Goal: Task Accomplishment & Management: Manage account settings

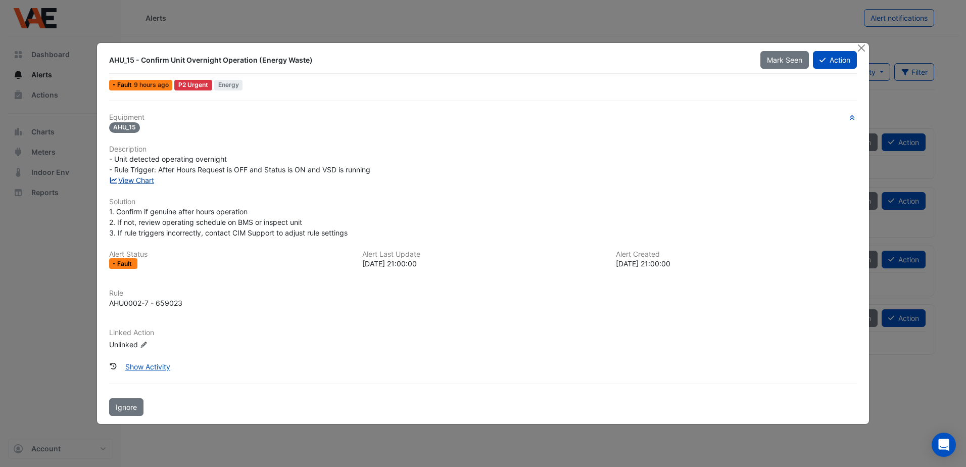
click at [146, 179] on link "View Chart" at bounding box center [131, 180] width 45 height 9
click at [794, 59] on span "Mark Seen" at bounding box center [784, 60] width 35 height 9
click at [866, 47] on button "Close" at bounding box center [861, 48] width 11 height 11
